Goal: Task Accomplishment & Management: Complete application form

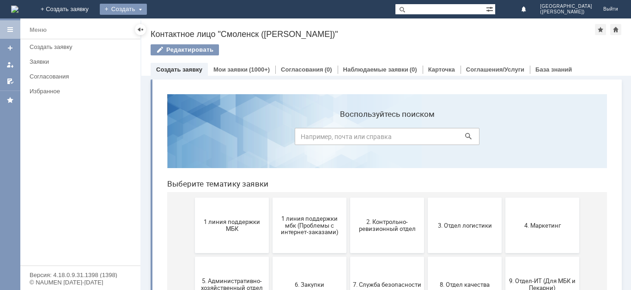
click at [147, 10] on div "Создать" at bounding box center [123, 9] width 47 height 11
click at [172, 23] on link "Заявка" at bounding box center [137, 27] width 70 height 11
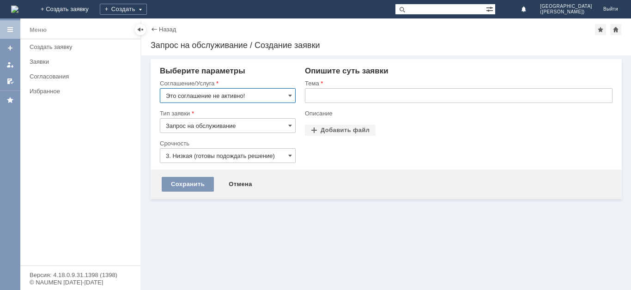
click at [254, 93] on input "Это соглашение не активно!" at bounding box center [228, 95] width 136 height 15
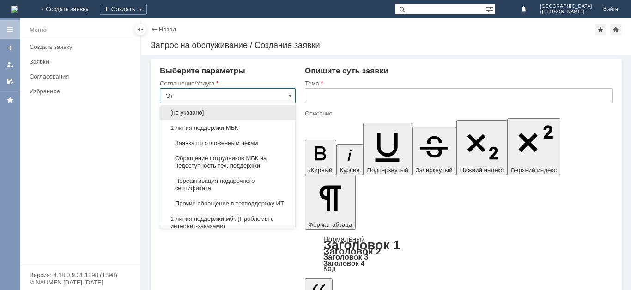
type input "[PERSON_NAME]"
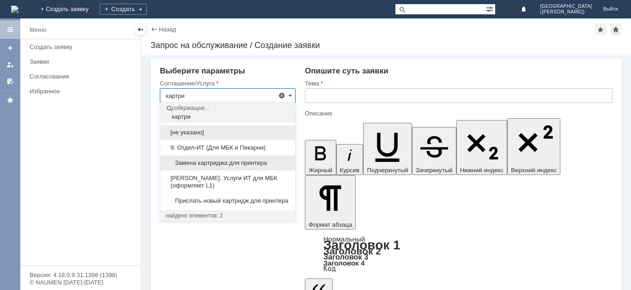
click at [233, 164] on span "Замена картриджа для принтера" at bounding box center [228, 162] width 124 height 7
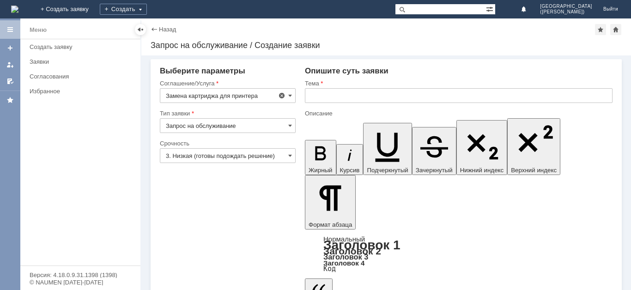
type input "Замена картриджа для принтера"
click at [232, 156] on input "3. Низкая (готовы подождать решение)" at bounding box center [228, 155] width 136 height 15
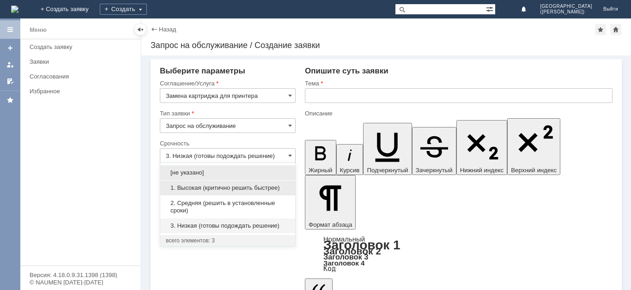
click at [226, 186] on span "1. Высокая (критично решить быстрее)" at bounding box center [228, 187] width 124 height 7
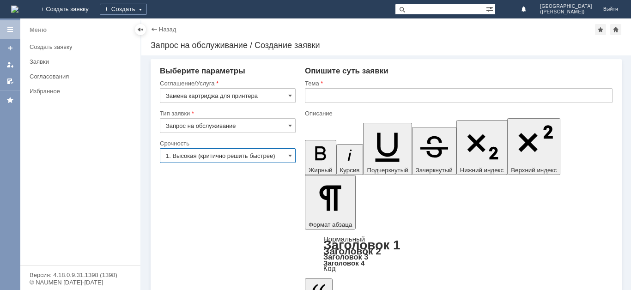
click at [325, 98] on input "text" at bounding box center [459, 95] width 308 height 15
type input "1. Высокая (критично решить быстрее)"
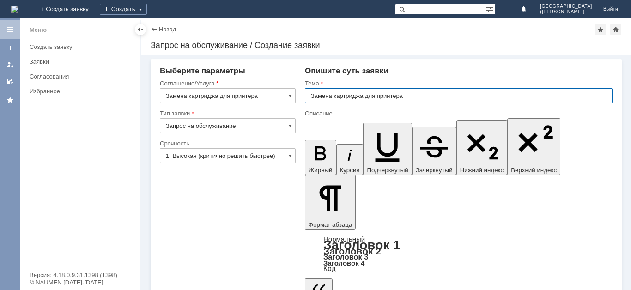
type input "Замена картриджа для принтера"
